Goal: Find specific page/section: Find specific page/section

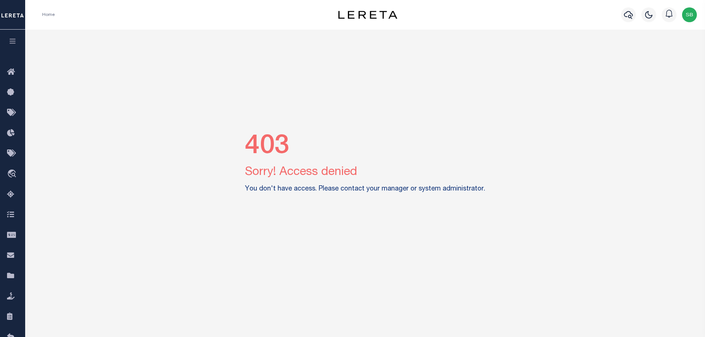
click at [688, 15] on img "button" at bounding box center [689, 14] width 15 height 15
click at [660, 51] on span "Sign out" at bounding box center [659, 52] width 21 height 5
click at [13, 38] on button "button" at bounding box center [12, 42] width 25 height 25
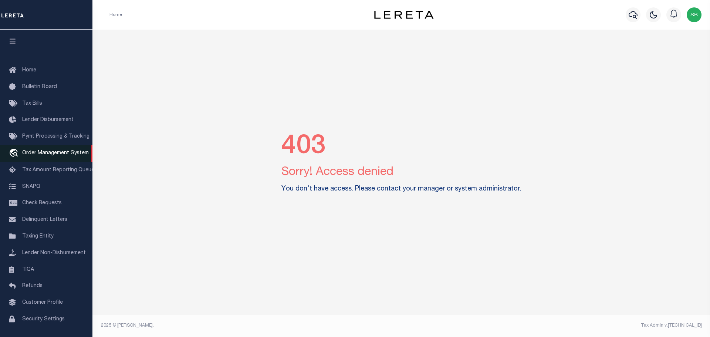
click at [39, 155] on span "Order Management System" at bounding box center [55, 153] width 67 height 5
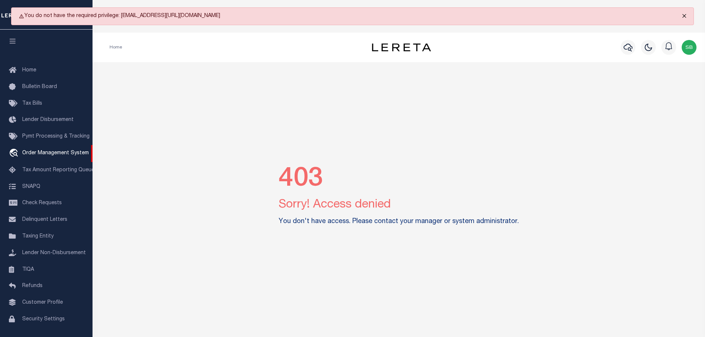
click at [684, 17] on button "Close" at bounding box center [684, 16] width 18 height 16
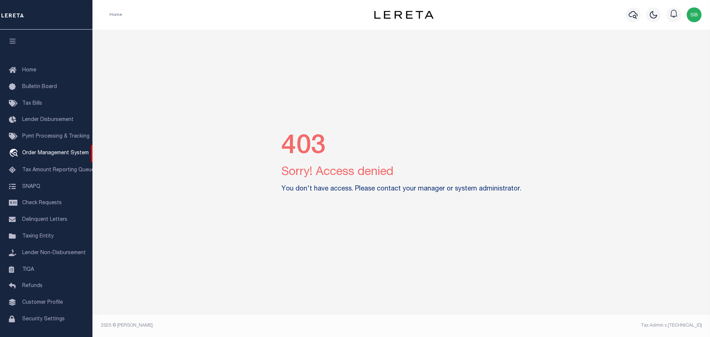
click at [691, 48] on div "403 Sorry! Access denied You don't have access. Please contact your manager or …" at bounding box center [401, 165] width 612 height 270
click at [694, 17] on img "button" at bounding box center [694, 14] width 15 height 15
click at [662, 31] on span "Profile" at bounding box center [663, 33] width 16 height 5
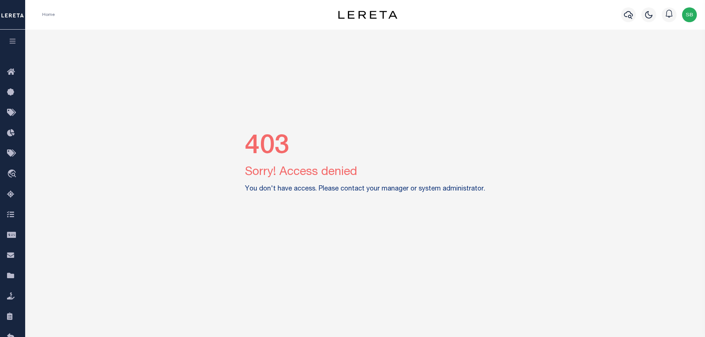
click at [693, 11] on img "button" at bounding box center [689, 14] width 15 height 15
click at [655, 51] on span "Sign out" at bounding box center [659, 52] width 21 height 5
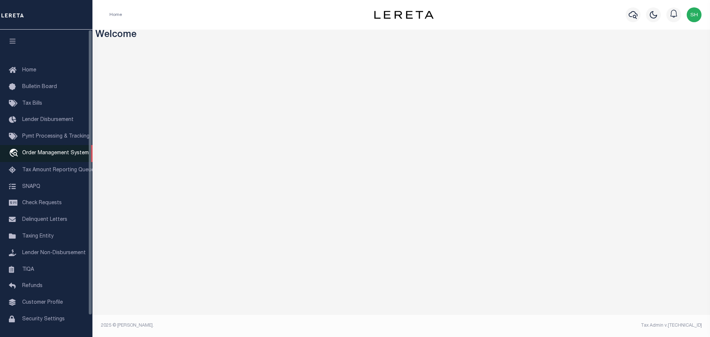
click at [47, 156] on span "Order Management System" at bounding box center [55, 153] width 67 height 5
